Goal: Task Accomplishment & Management: Manage account settings

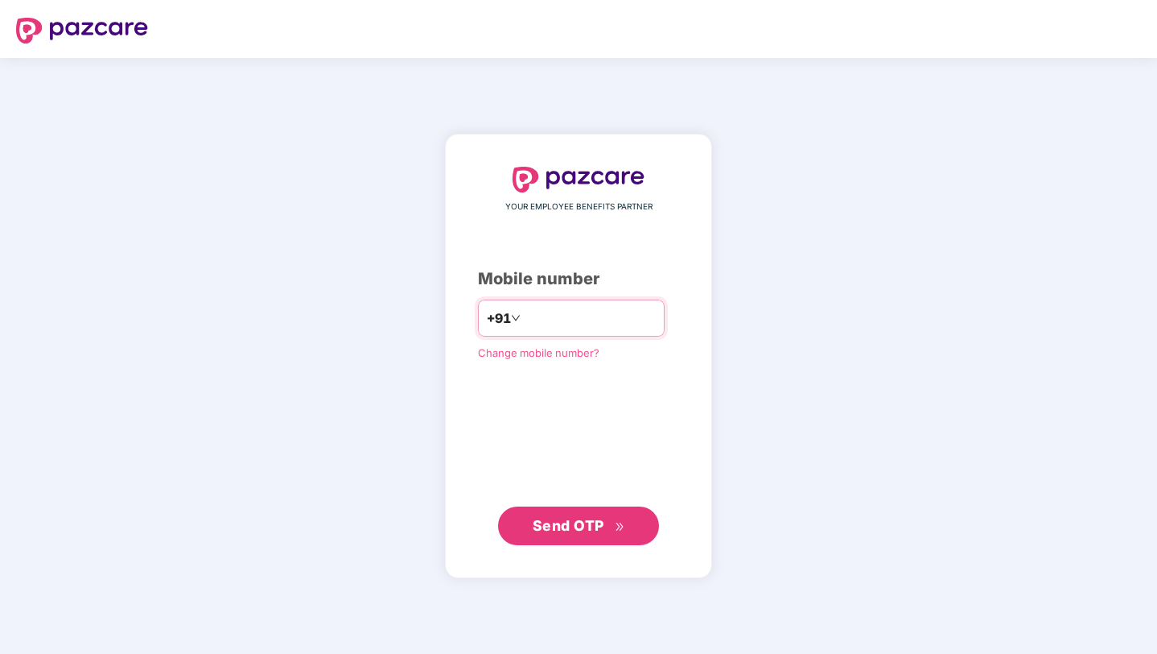
type input "**********"
click at [556, 542] on button "Send OTP" at bounding box center [578, 525] width 161 height 39
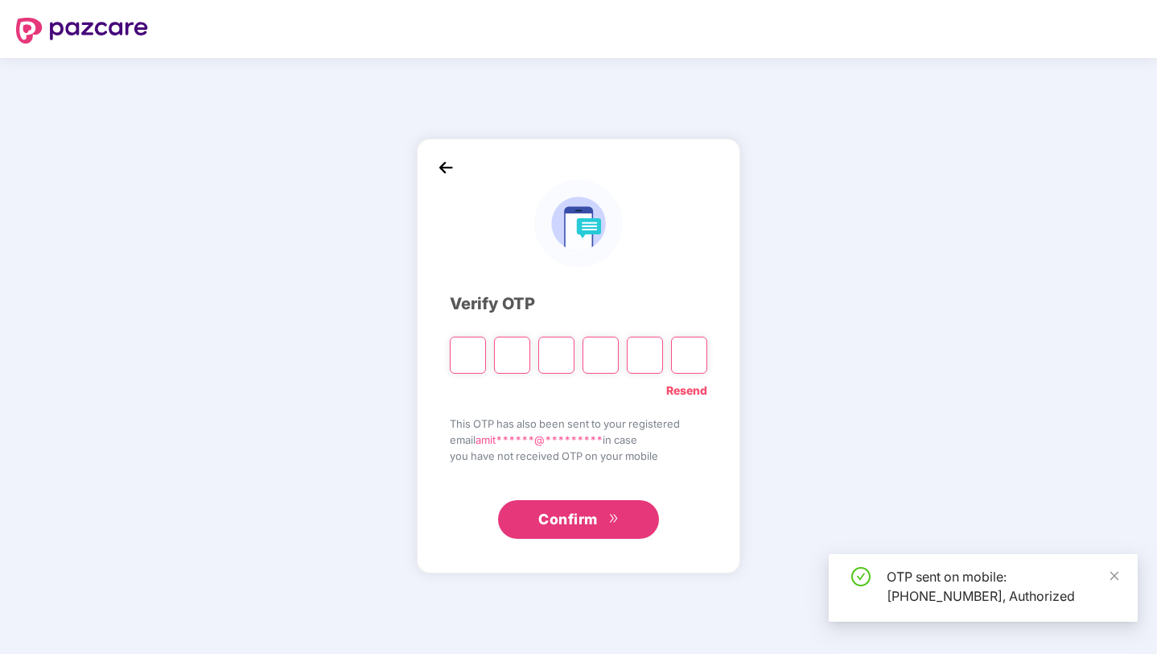
click at [532, 361] on div at bounding box center [579, 349] width 258 height 48
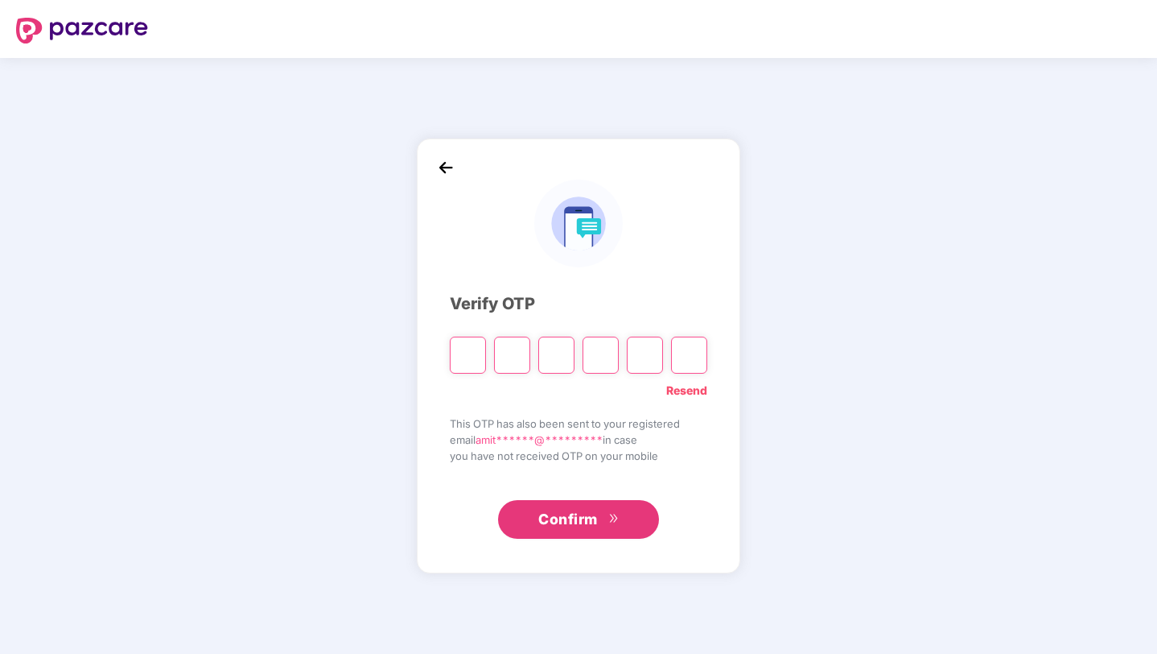
click at [483, 357] on input "Please enter verification code. Digit 1" at bounding box center [468, 354] width 36 height 37
type input "*"
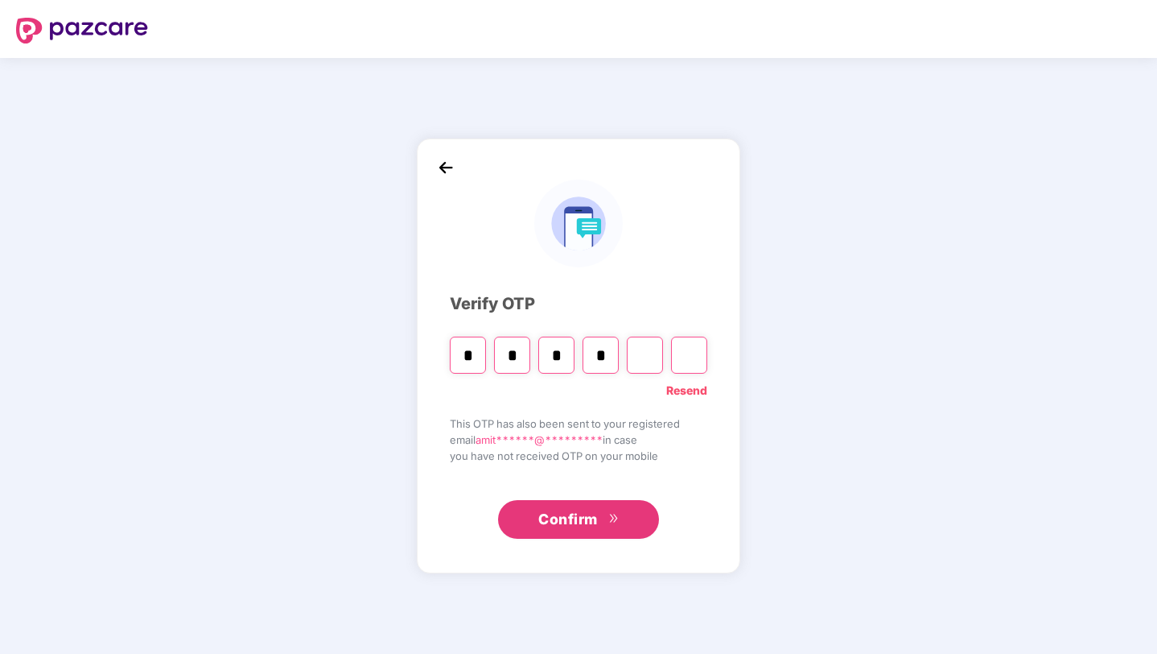
type input "*"
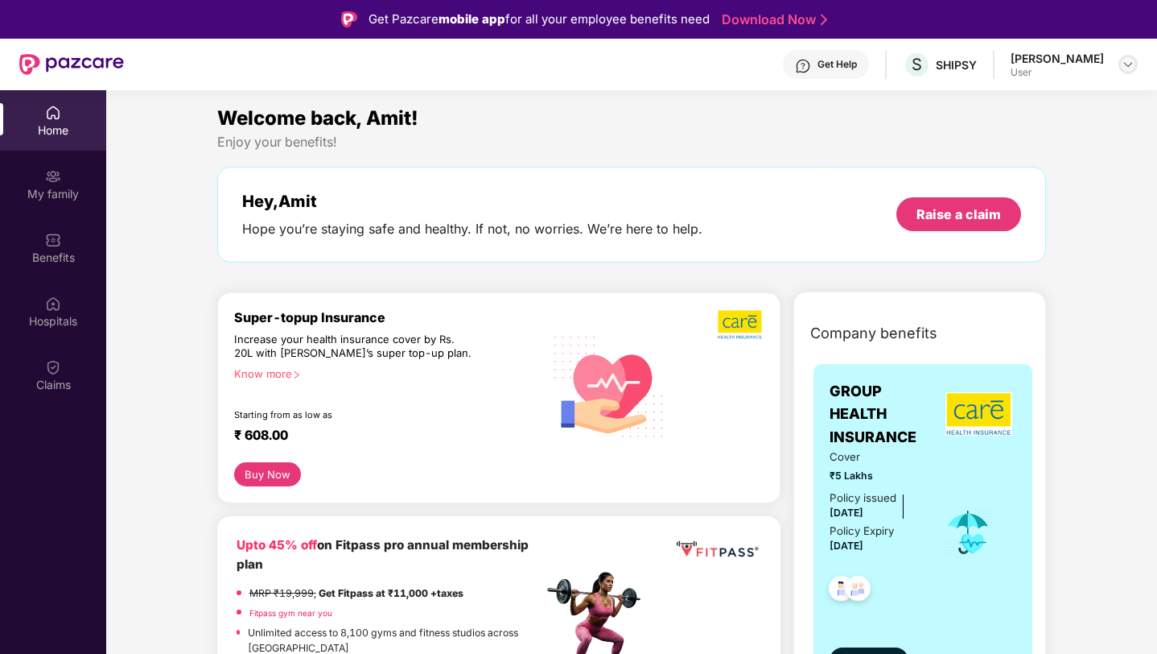
click at [1122, 63] on img at bounding box center [1128, 64] width 13 height 13
click at [788, 142] on div "Enjoy your benefits!" at bounding box center [632, 142] width 830 height 17
